Goal: Task Accomplishment & Management: Use online tool/utility

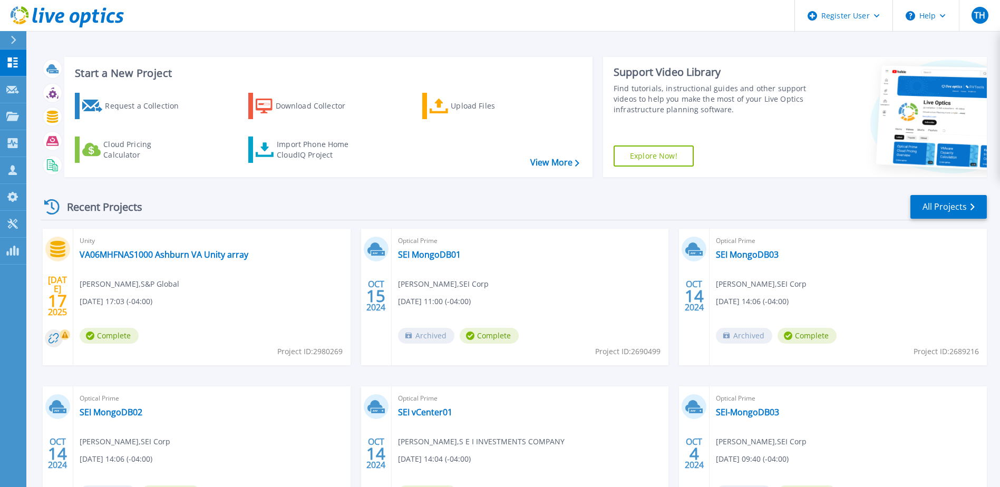
click at [347, 206] on div "Recent Projects All Projects" at bounding box center [514, 207] width 947 height 26
click at [355, 220] on div "Recent Projects All Projects" at bounding box center [514, 207] width 947 height 26
click at [354, 219] on div "Recent Projects All Projects" at bounding box center [514, 207] width 947 height 26
click at [936, 13] on button "Help" at bounding box center [926, 16] width 66 height 32
click at [936, 70] on link "Contact Support" at bounding box center [953, 72] width 118 height 26
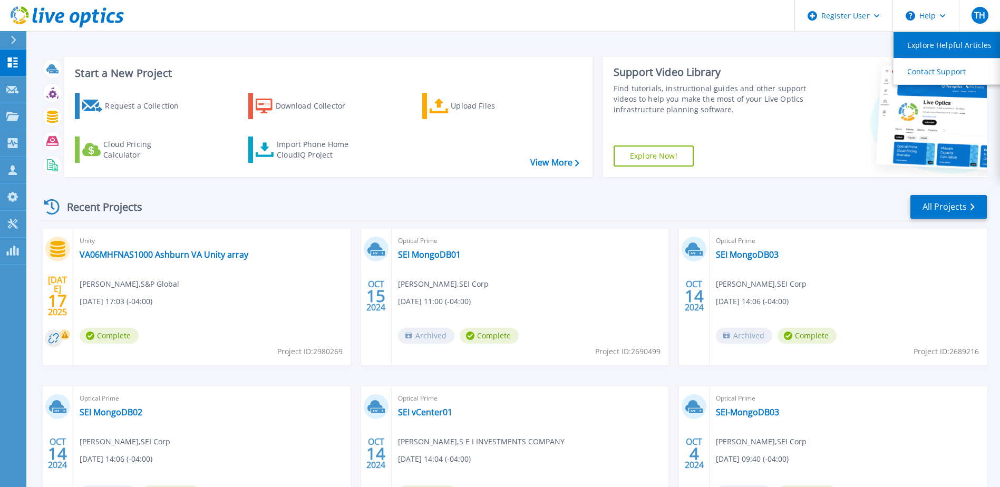
click at [951, 47] on link "Explore Helpful Articles" at bounding box center [953, 45] width 118 height 26
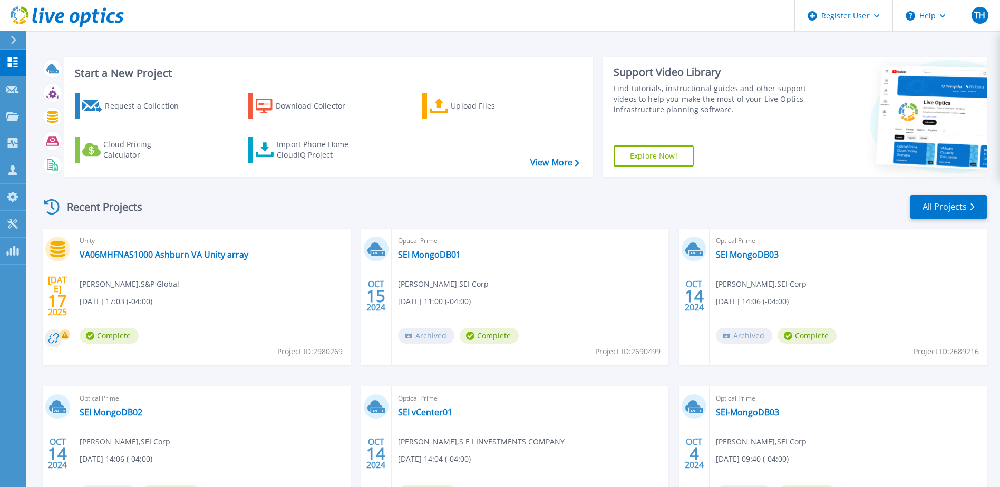
click at [560, 38] on div "Start a New Project Request a Collection Download Collector Upload Files Cloud …" at bounding box center [513, 276] width 974 height 553
click at [356, 218] on div "Recent Projects All Projects" at bounding box center [514, 207] width 947 height 26
click at [438, 101] on icon at bounding box center [439, 106] width 19 height 15
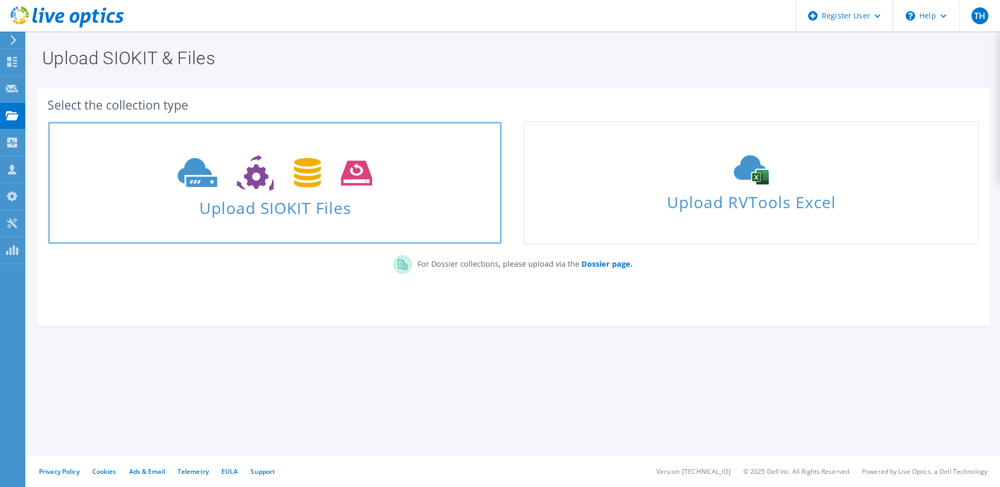
click at [300, 186] on use at bounding box center [275, 173] width 195 height 36
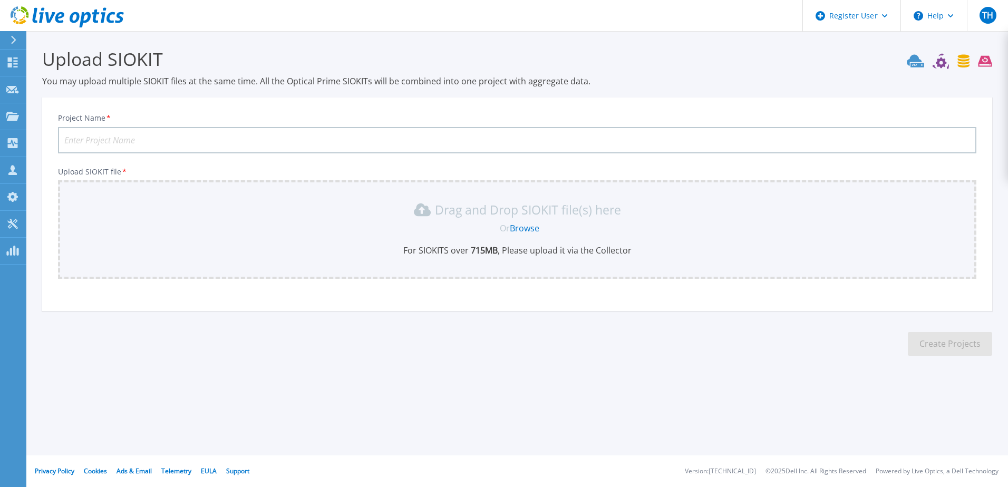
click at [232, 138] on input "Project Name *" at bounding box center [517, 140] width 919 height 26
type input "SMBC NJ Relo Project"
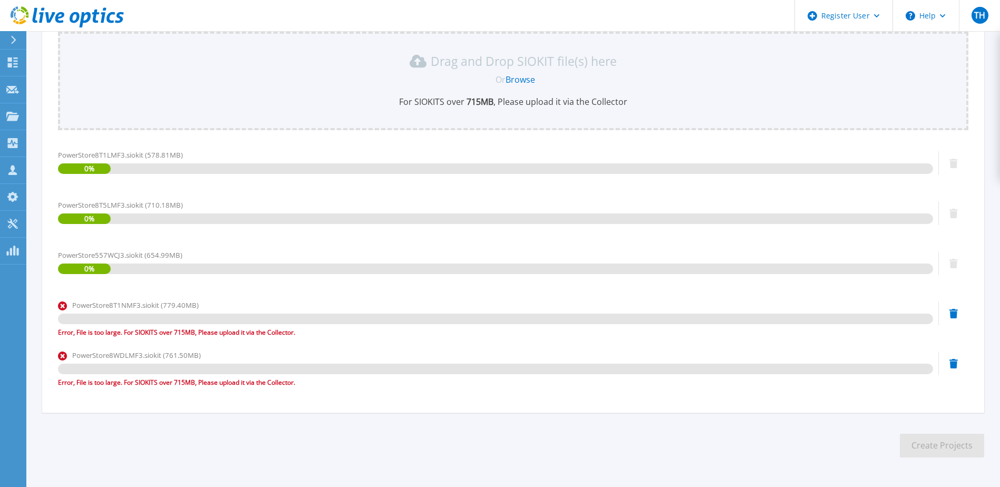
scroll to position [184, 0]
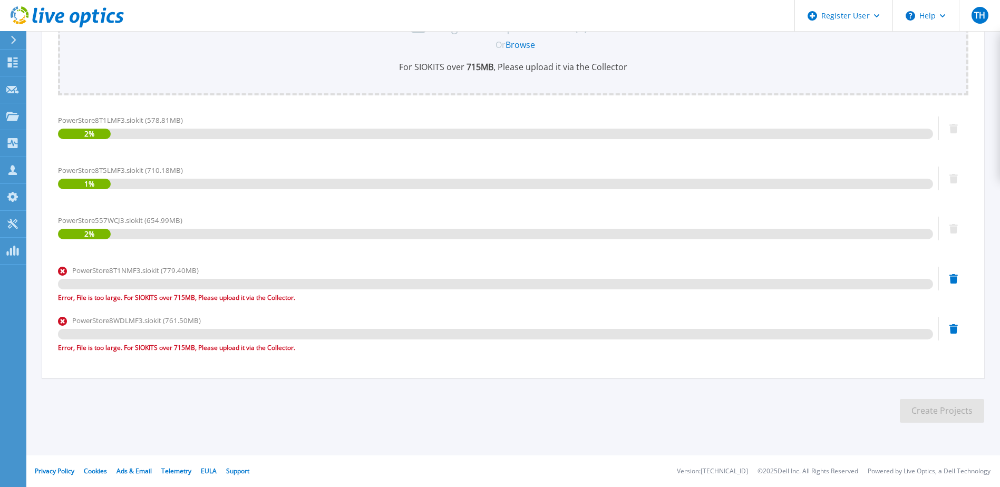
click at [233, 254] on div "PowerStore557WCJ3.siokit (654.99MB) 2 %" at bounding box center [495, 237] width 875 height 45
click at [201, 108] on div "Upload SIOKIT file * Drag and Drop SIOKIT file(s) here Or Browse For SIOKITS ov…" at bounding box center [513, 172] width 911 height 376
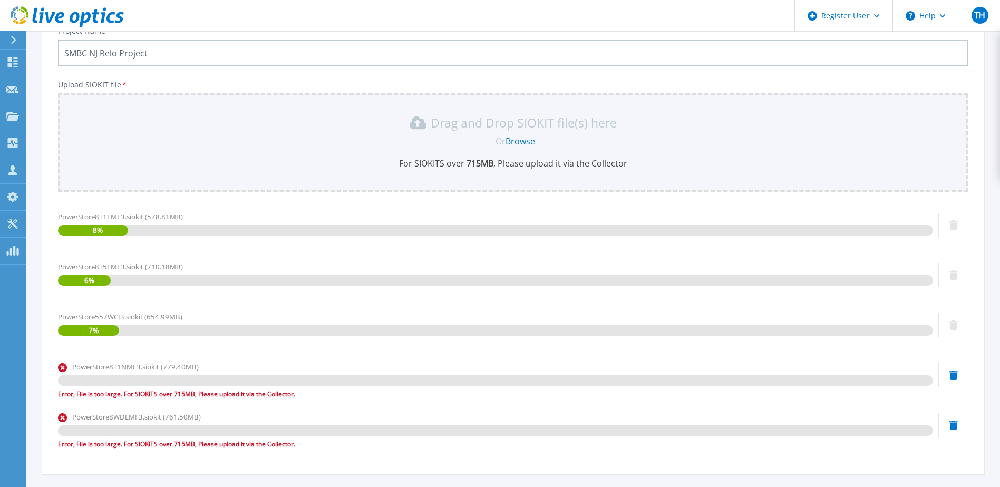
scroll to position [105, 0]
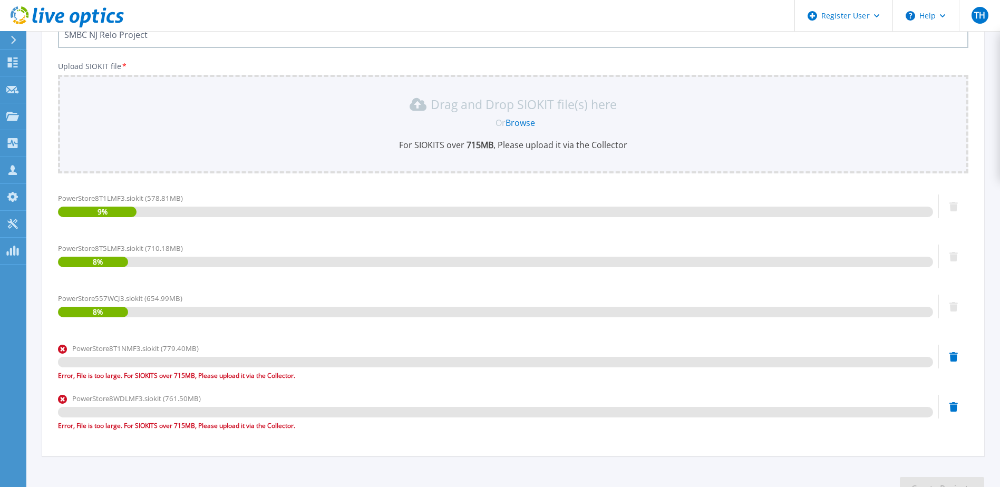
click at [216, 182] on div "Upload SIOKIT file * Drag and Drop SIOKIT file(s) here Or Browse For SIOKITS ov…" at bounding box center [513, 250] width 911 height 376
click at [480, 178] on div "Upload SIOKIT file * Drag and Drop SIOKIT file(s) here Or Browse For SIOKITS ov…" at bounding box center [513, 250] width 911 height 376
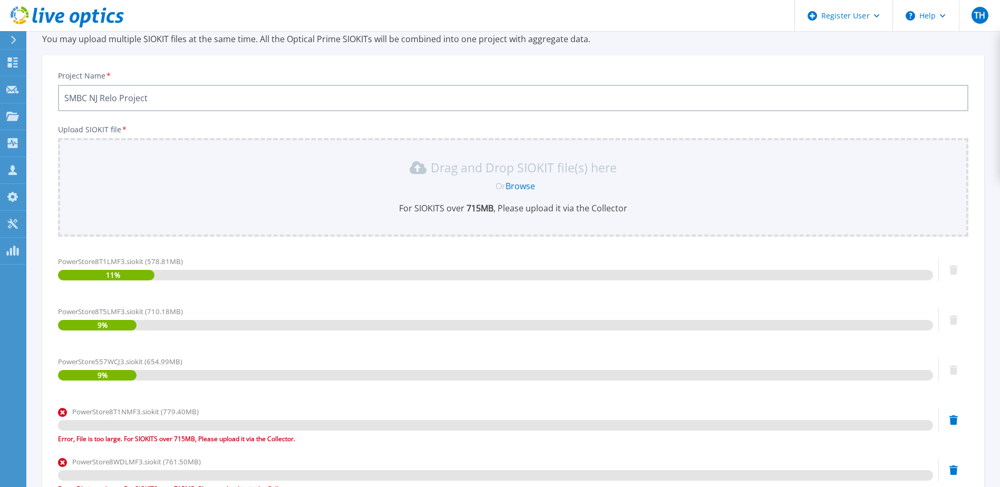
scroll to position [0, 0]
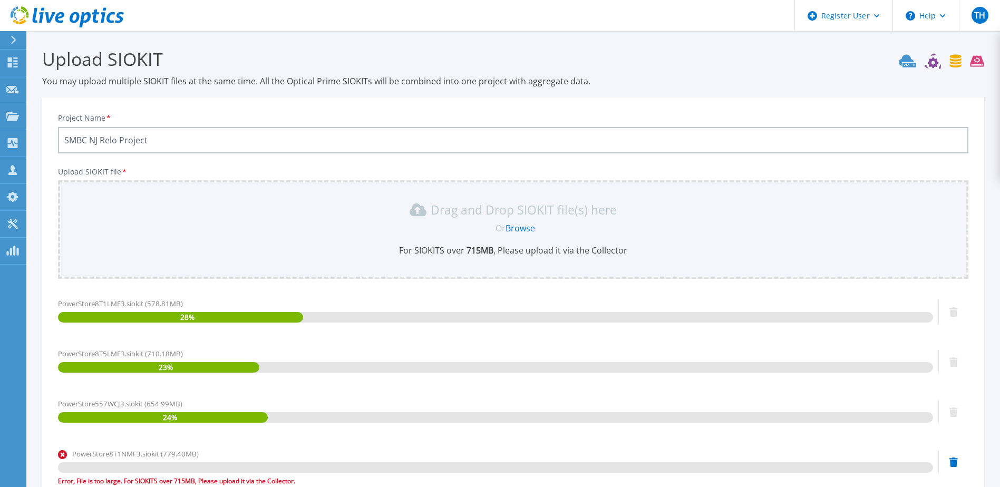
click at [479, 102] on div "Project Name * SMBC NJ Relo Project Upload SIOKIT file * Drag and Drop SIOKIT f…" at bounding box center [513, 330] width 942 height 464
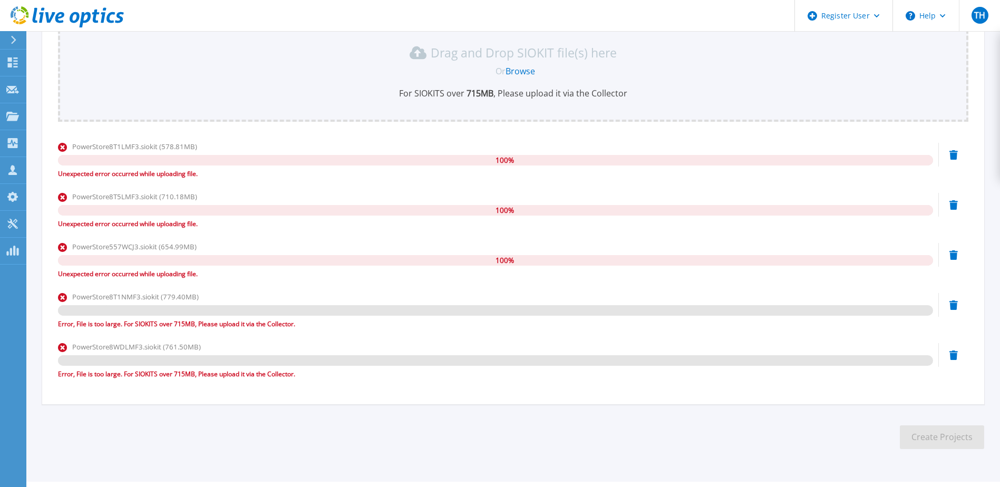
scroll to position [158, 0]
click at [155, 167] on div "PowerStore8T1LMF3.siokit (578.81MB) 100 % Unexpected error occurred while uploa…" at bounding box center [495, 159] width 875 height 38
click at [154, 201] on div "PowerStore8T5LMF3.siokit (710.18MB)" at bounding box center [495, 195] width 875 height 11
click at [155, 223] on div "Unexpected error occurred while uploading file." at bounding box center [495, 223] width 875 height 11
click at [163, 282] on div "PowerStore557WCJ3.siokit (654.99MB) 100 % Unexpected error occurred while uploa…" at bounding box center [495, 262] width 875 height 45
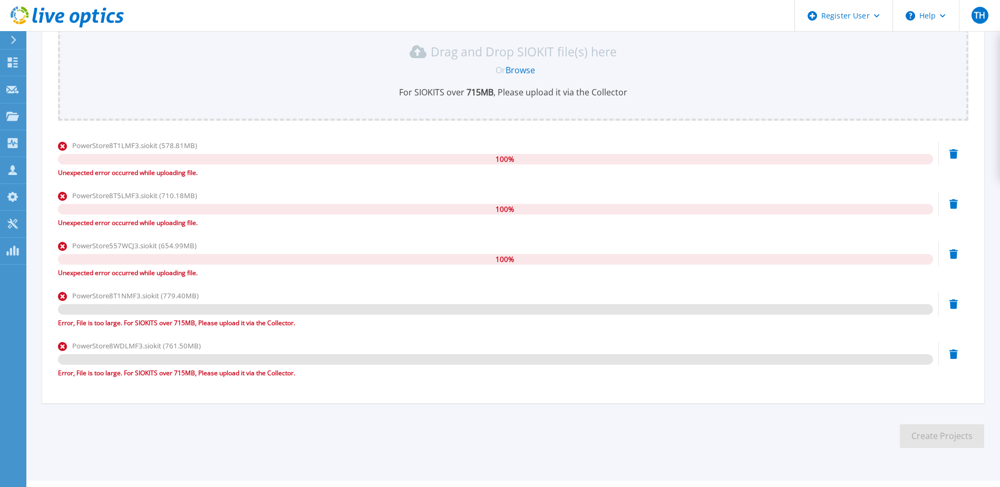
click at [951, 158] on icon at bounding box center [954, 153] width 8 height 9
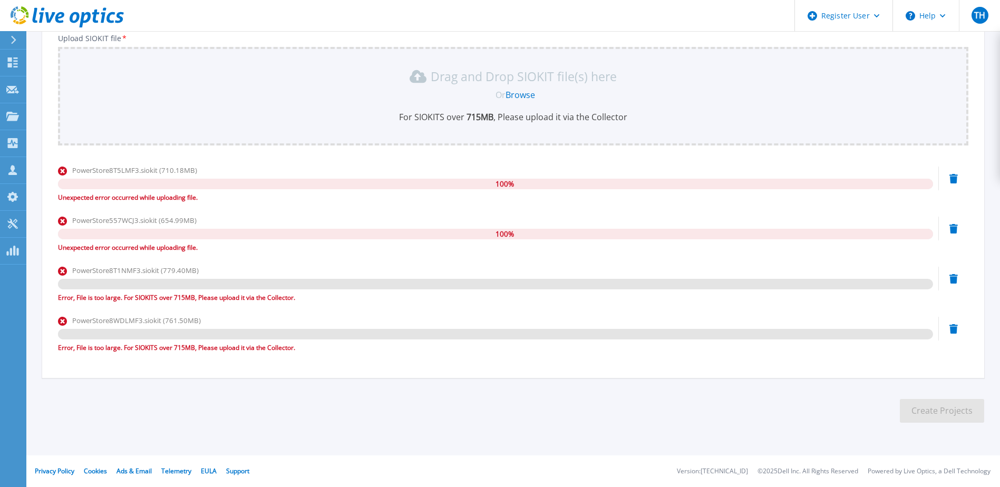
click at [955, 181] on icon at bounding box center [954, 178] width 8 height 9
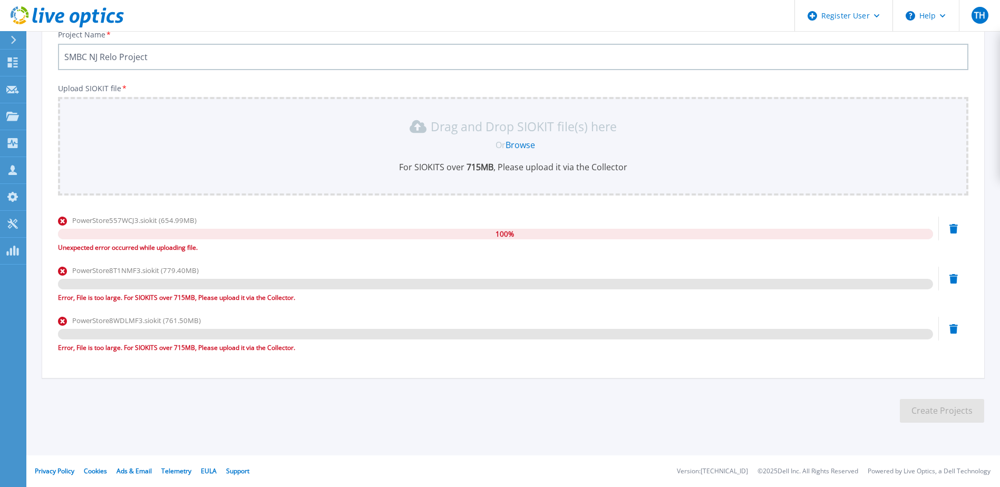
scroll to position [83, 0]
click at [953, 238] on div "PowerStore557WCJ3.siokit (654.99MB) 100 % Unexpected error occurred while uploa…" at bounding box center [513, 237] width 911 height 45
click at [950, 232] on icon at bounding box center [954, 228] width 8 height 9
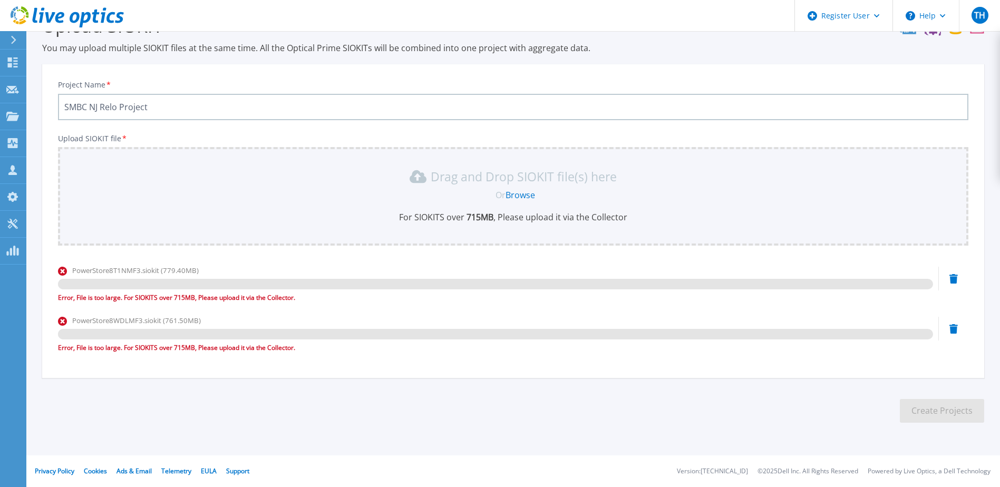
scroll to position [33, 0]
click at [951, 283] on icon at bounding box center [954, 278] width 8 height 9
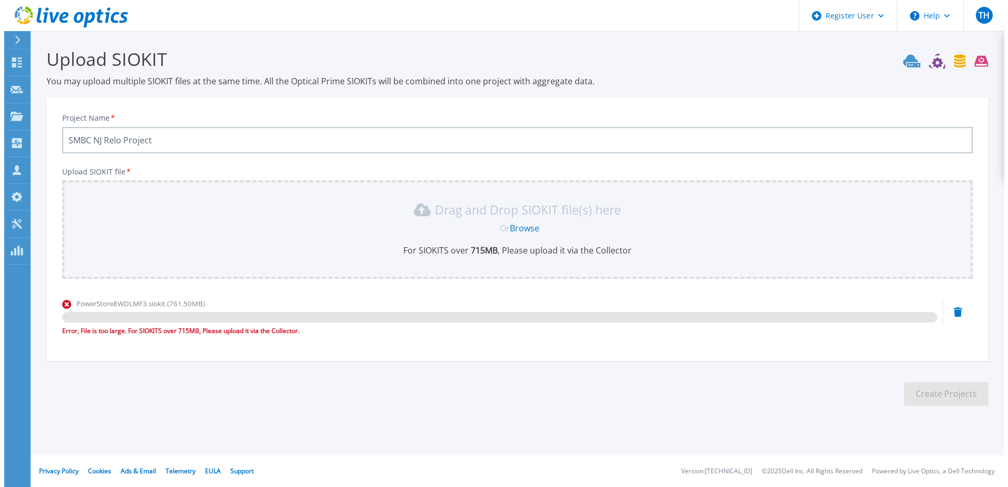
scroll to position [0, 0]
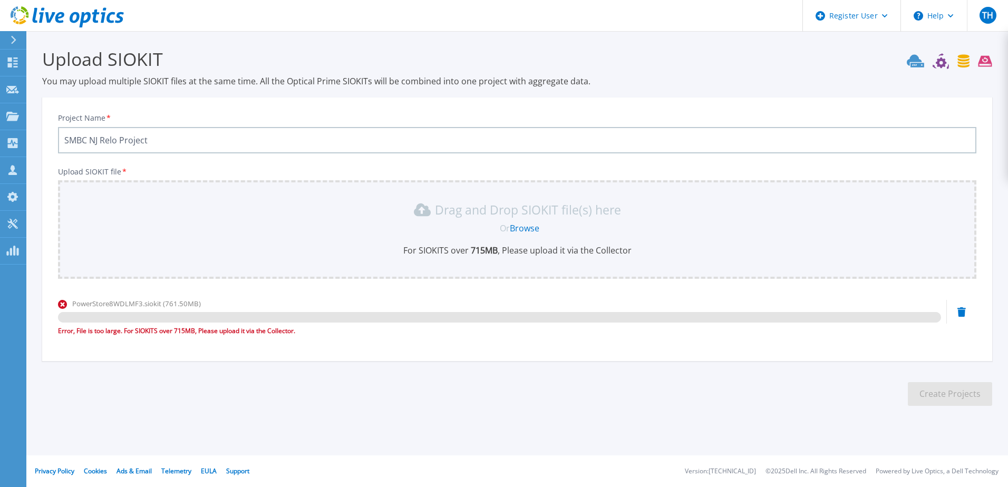
click at [962, 315] on icon at bounding box center [962, 311] width 8 height 9
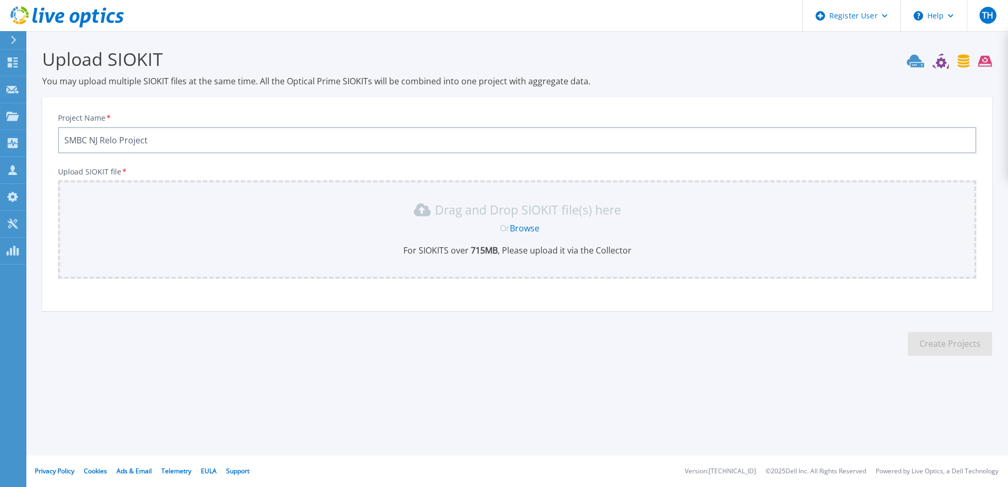
click at [489, 409] on div "Upload SIOKIT You may upload multiple SIOKIT files at the same time. All the Op…" at bounding box center [504, 210] width 1008 height 420
